Goal: Browse casually

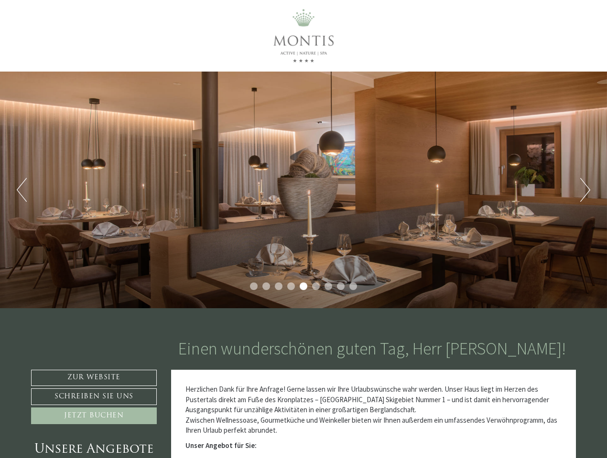
click at [303, 229] on div "Previous Next 1 2 3 4 5 6 7 8 9" at bounding box center [303, 190] width 607 height 237
click at [21, 190] on button "Previous" at bounding box center [22, 190] width 10 height 24
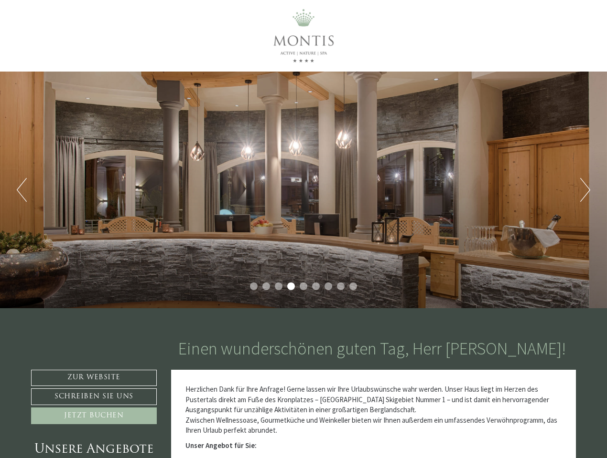
click at [303, 190] on div "Previous Next 1 2 3 4 5 6 7 8 9" at bounding box center [303, 190] width 607 height 237
click at [585, 190] on button "Next" at bounding box center [585, 190] width 10 height 24
click at [254, 287] on li "1" at bounding box center [254, 287] width 8 height 8
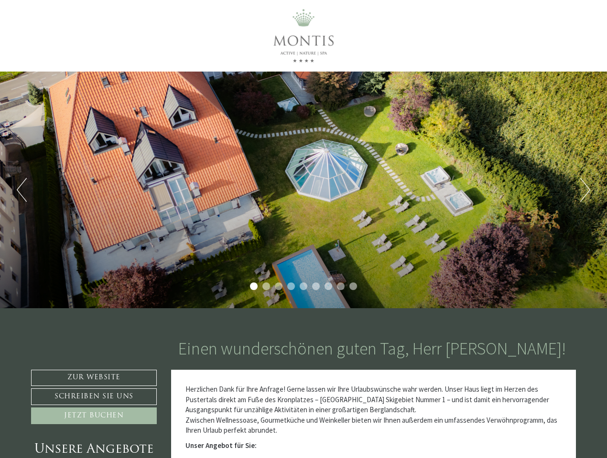
click at [266, 287] on li "2" at bounding box center [266, 287] width 8 height 8
click at [278, 287] on li "3" at bounding box center [279, 287] width 8 height 8
click at [291, 287] on li "4" at bounding box center [291, 287] width 8 height 8
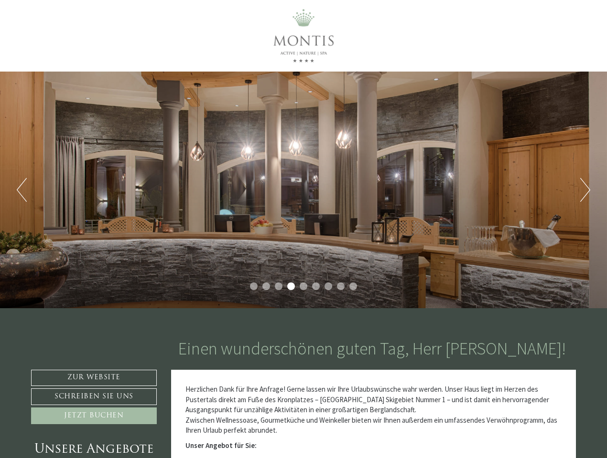
click at [303, 287] on li "5" at bounding box center [303, 287] width 8 height 8
click at [316, 287] on li "6" at bounding box center [316, 287] width 8 height 8
